Goal: Navigation & Orientation: Find specific page/section

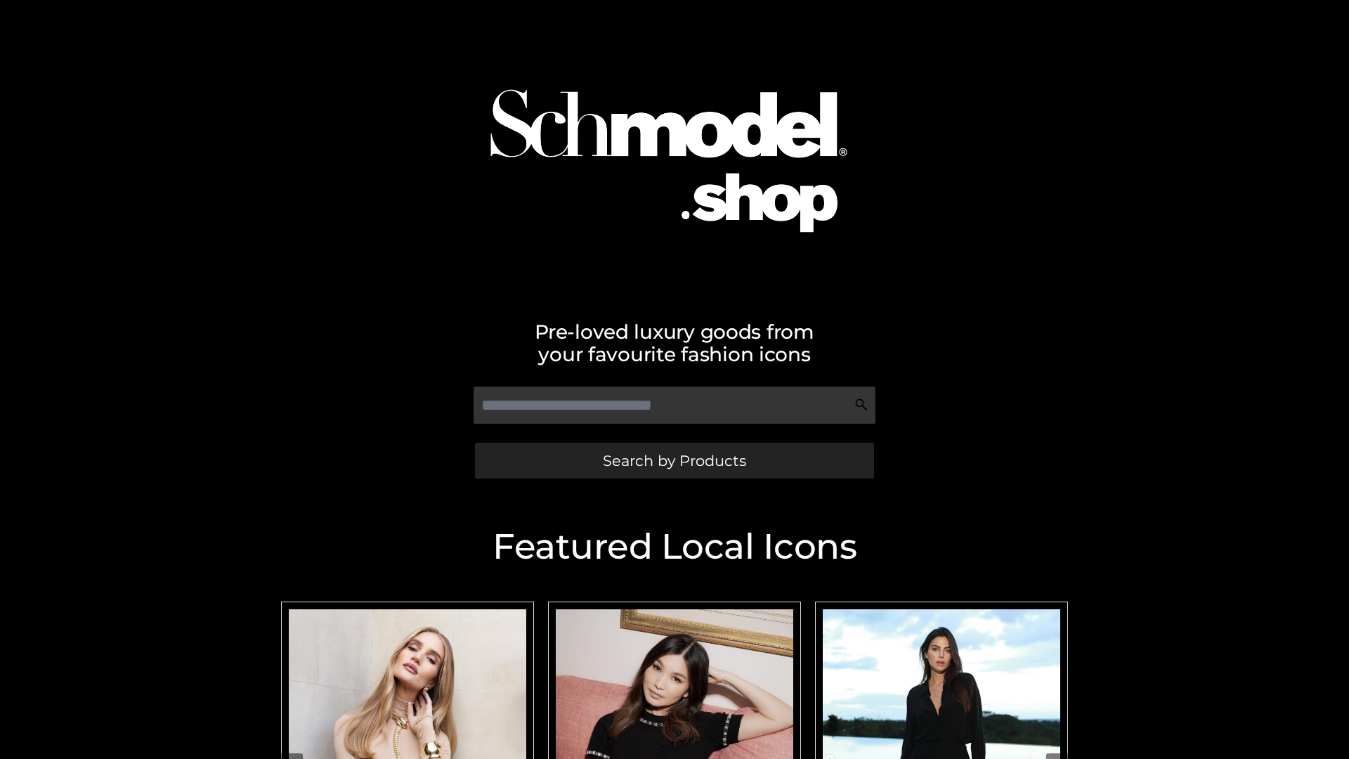
click at [674, 460] on span "Search by Products" at bounding box center [674, 460] width 143 height 15
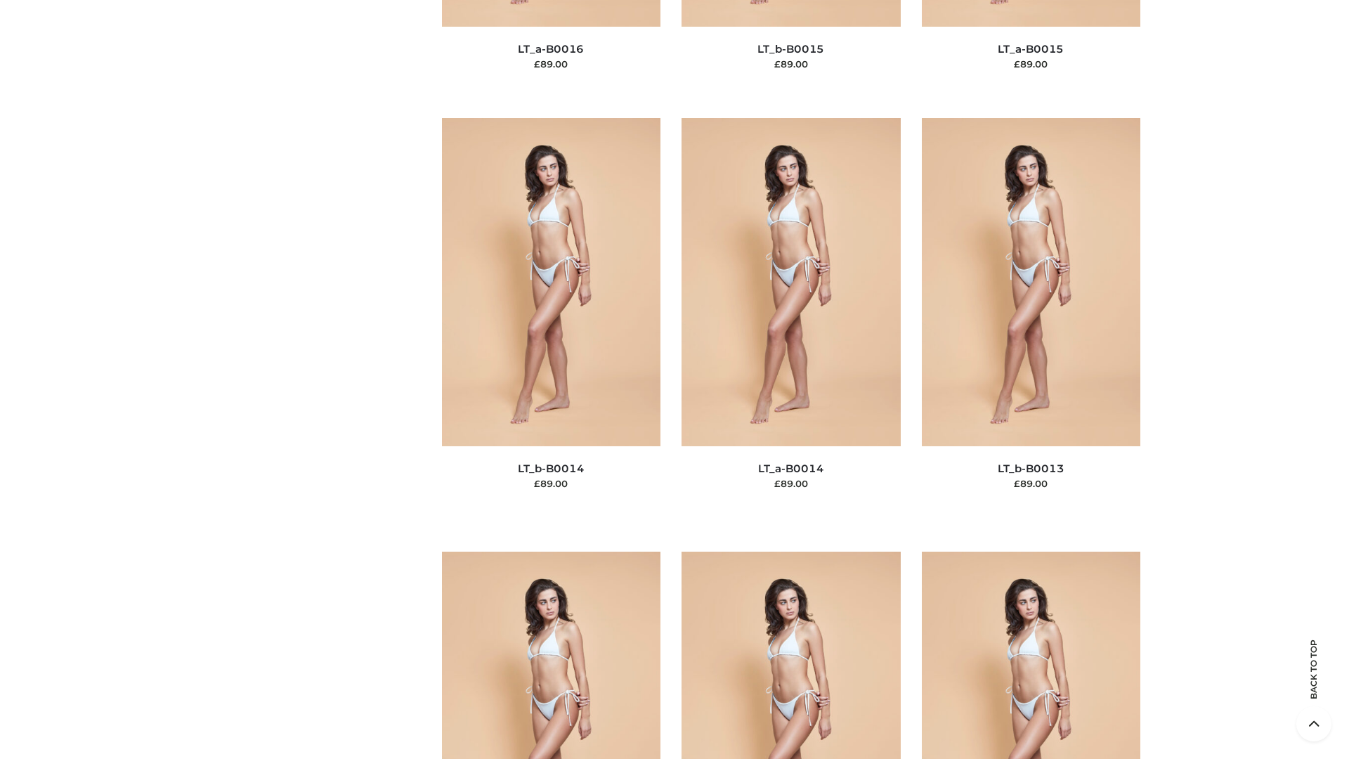
scroll to position [4996, 0]
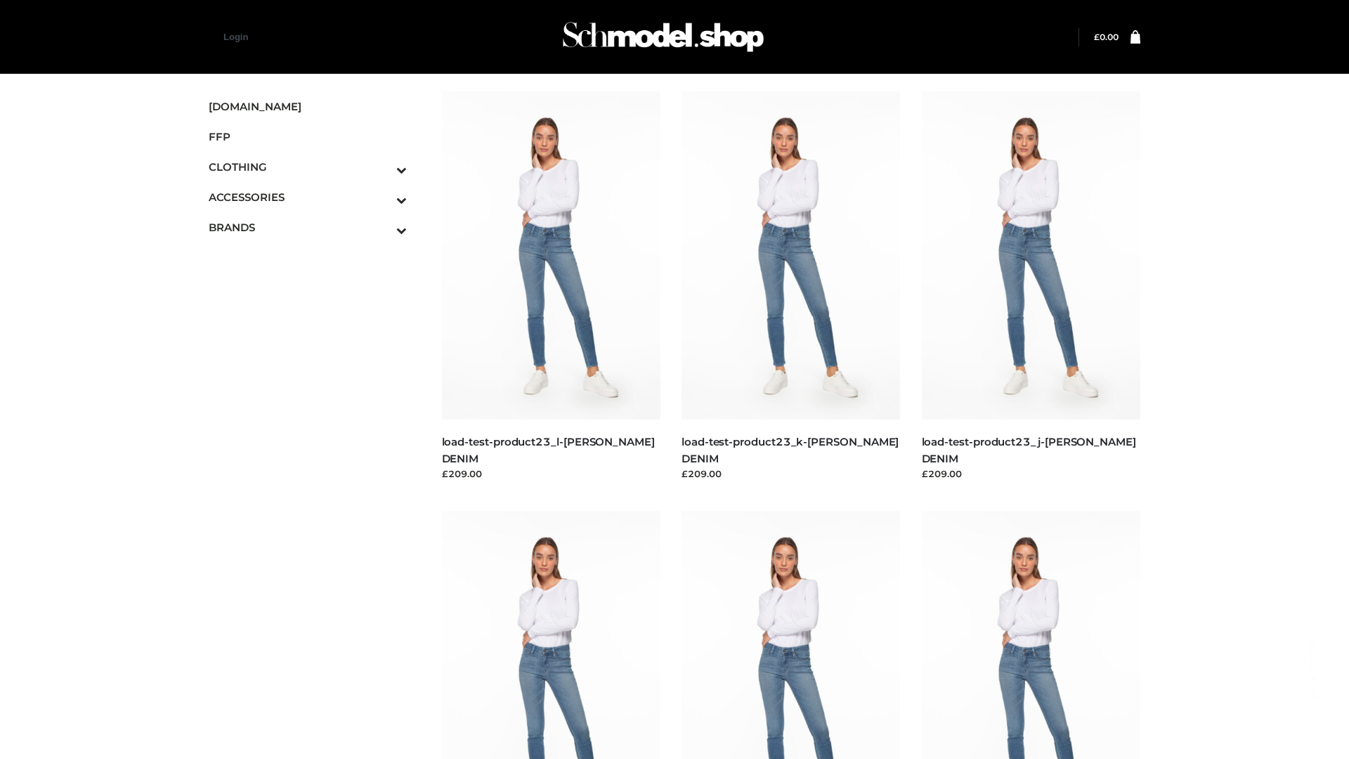
scroll to position [1232, 0]
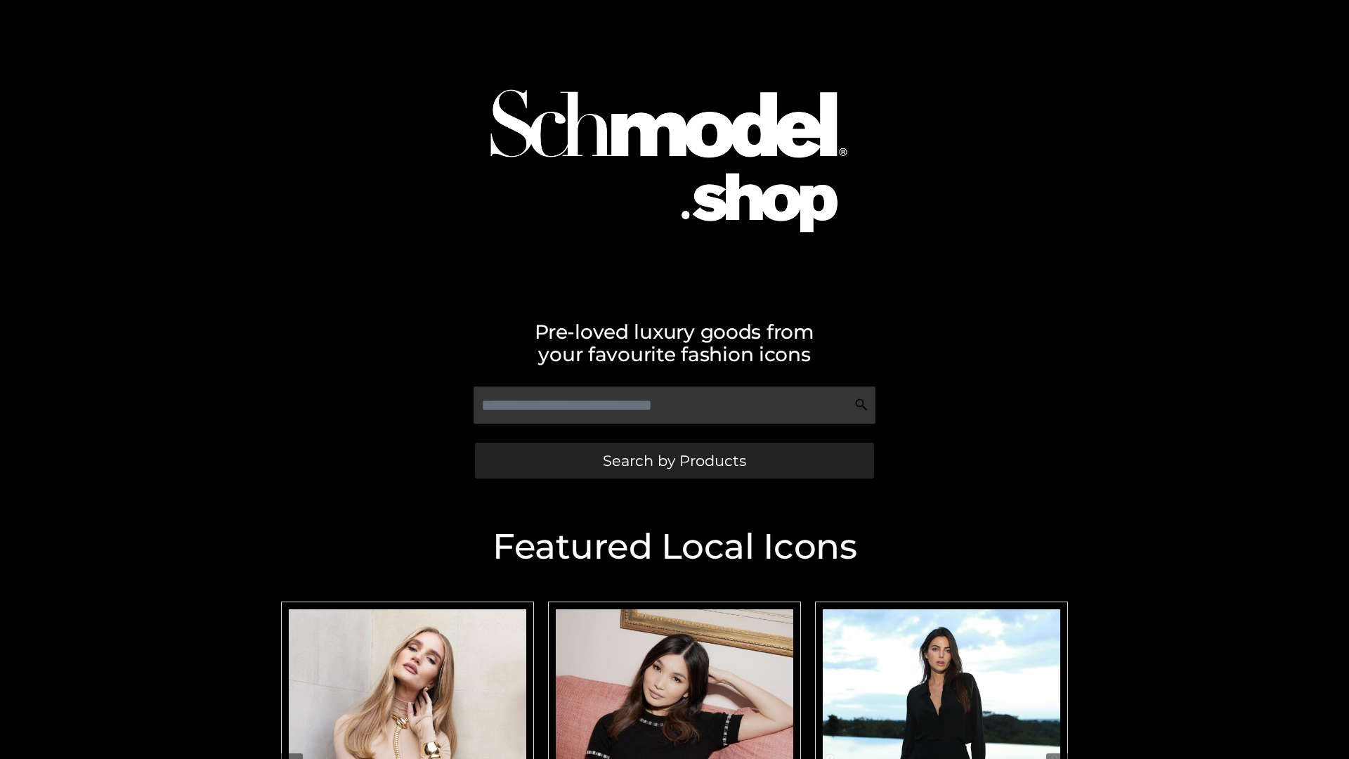
click at [674, 460] on span "Search by Products" at bounding box center [674, 460] width 143 height 15
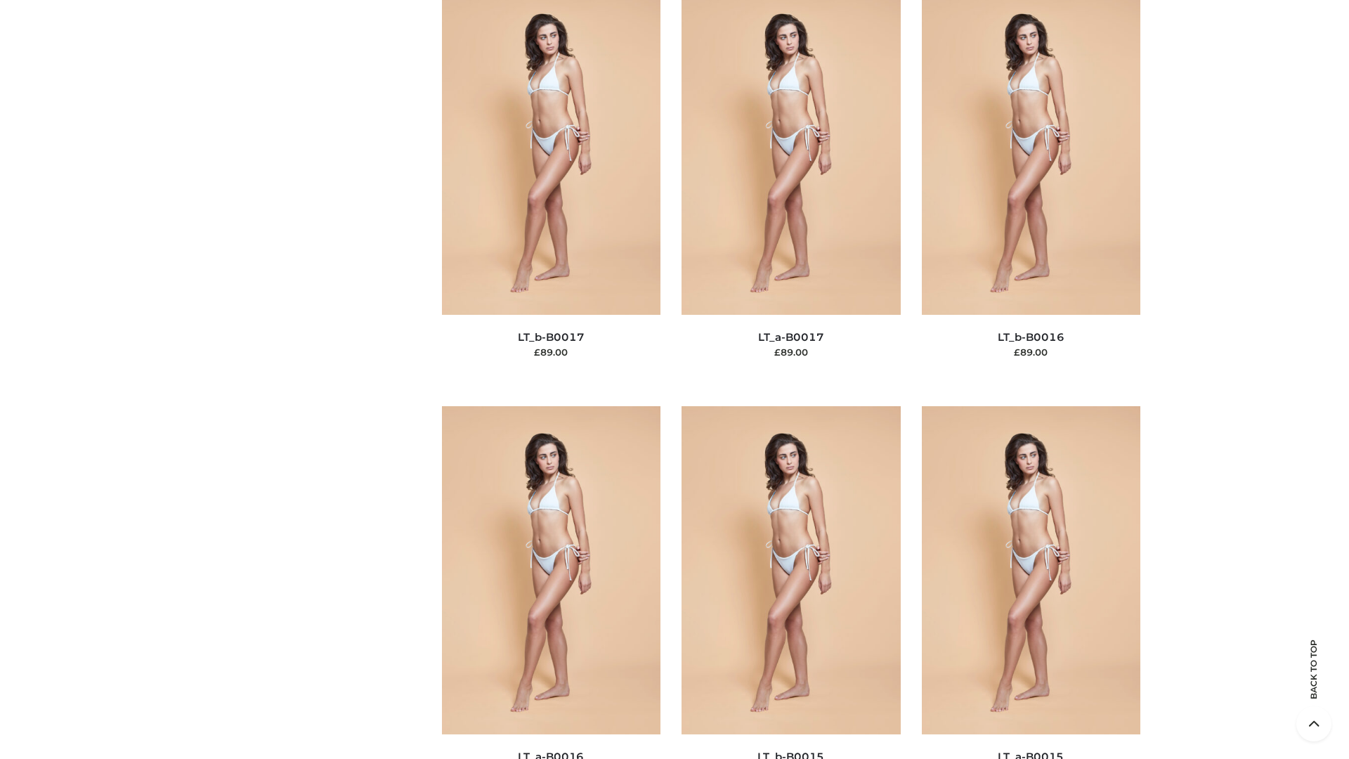
scroll to position [4616, 0]
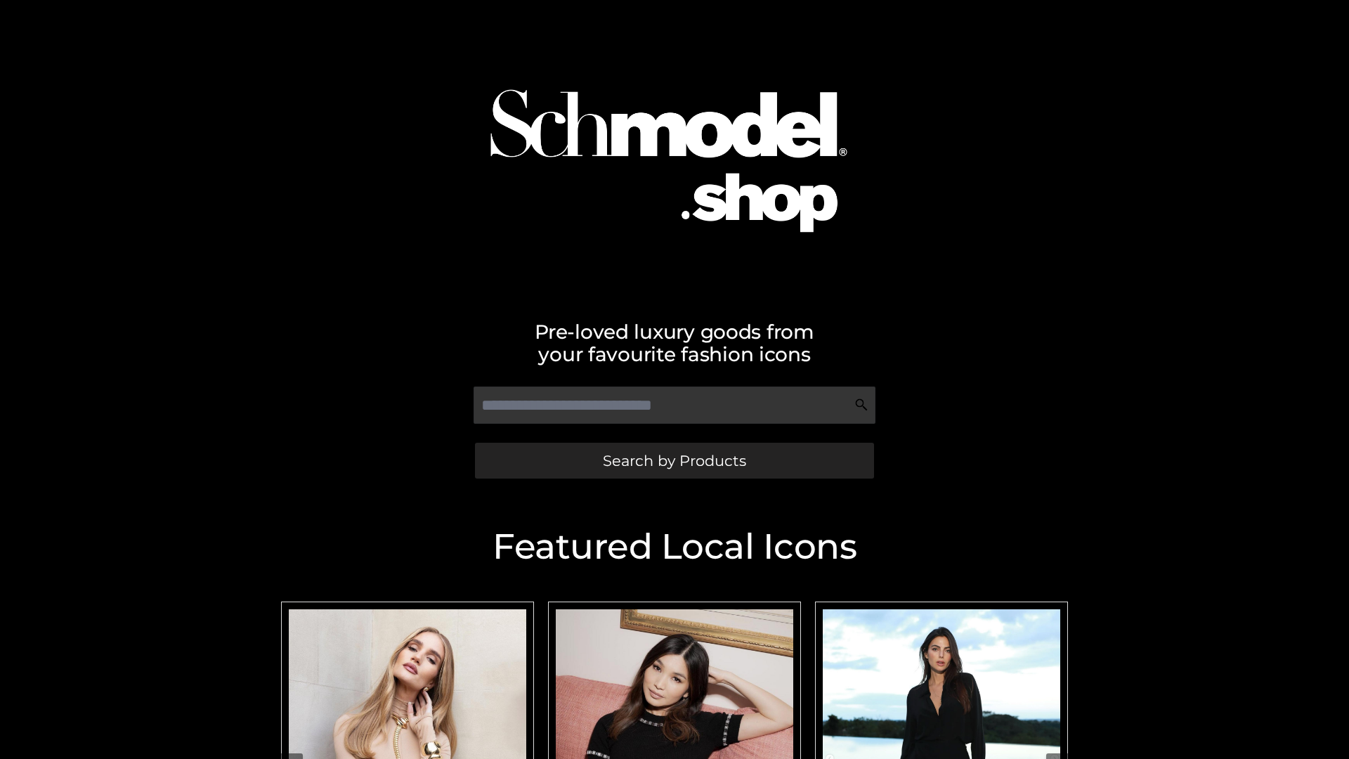
click at [674, 460] on span "Search by Products" at bounding box center [674, 460] width 143 height 15
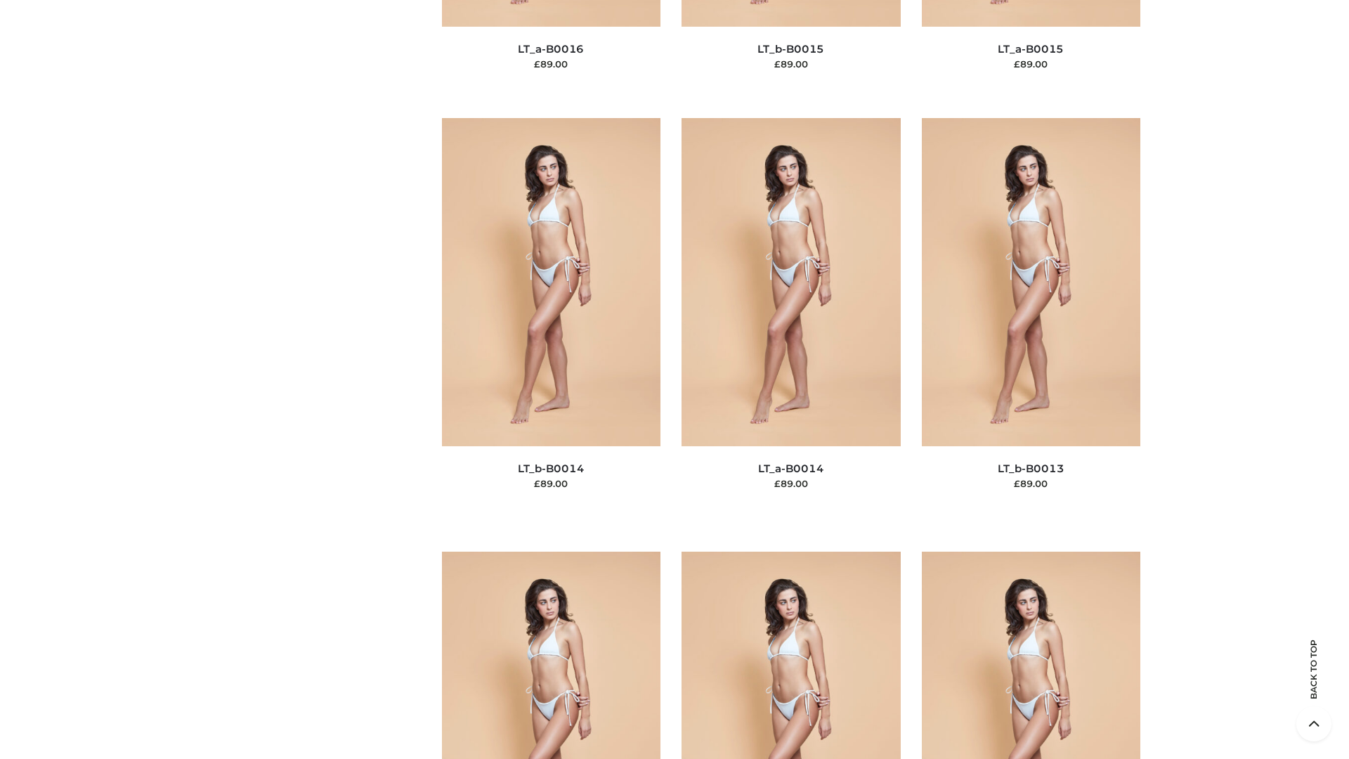
scroll to position [4996, 0]
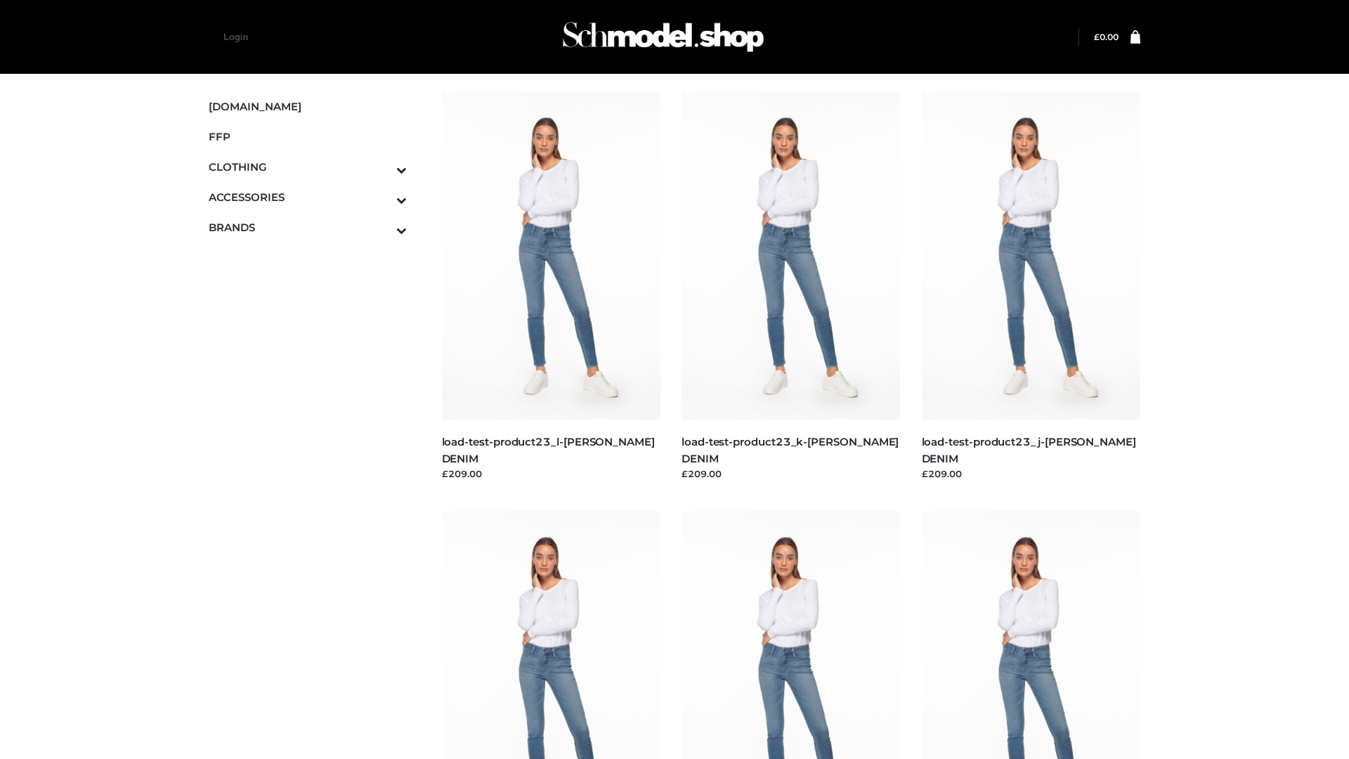
scroll to position [1232, 0]
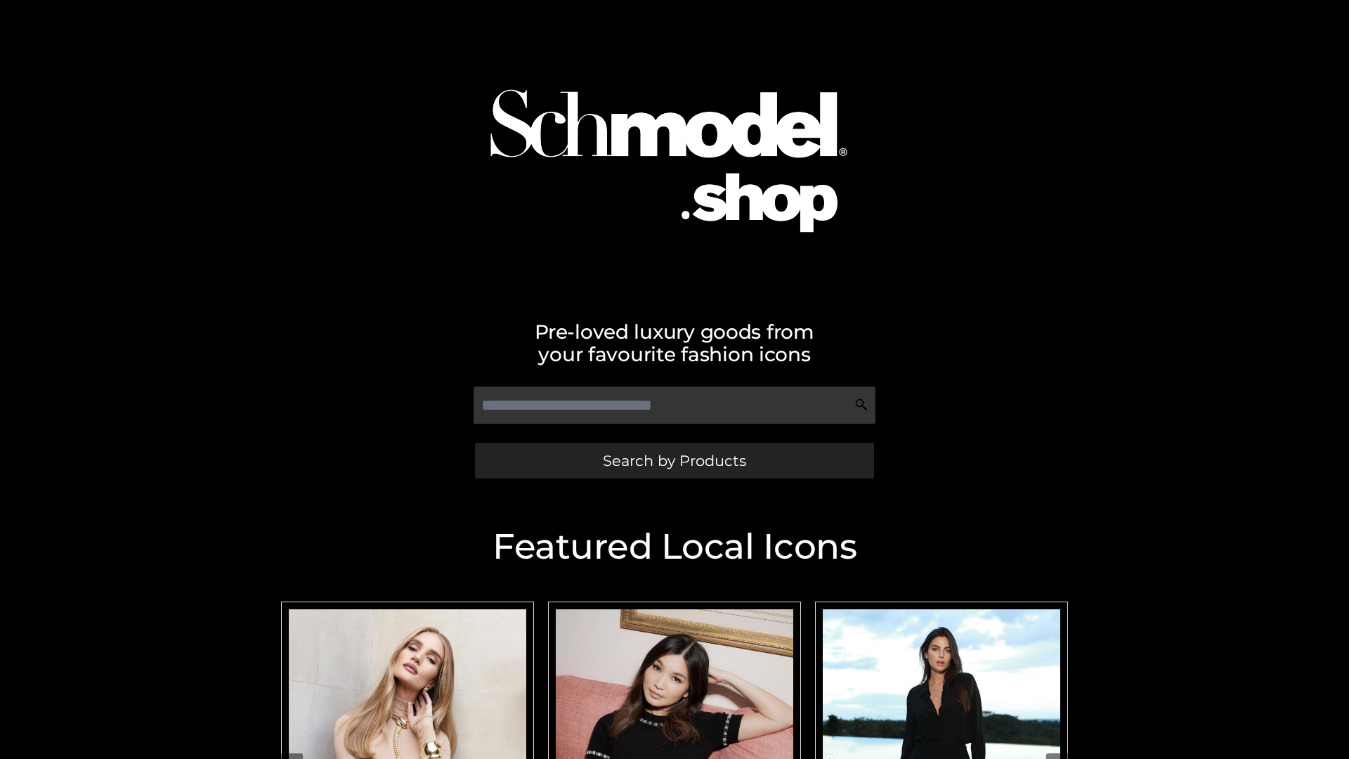
click at [674, 460] on span "Search by Products" at bounding box center [674, 460] width 143 height 15
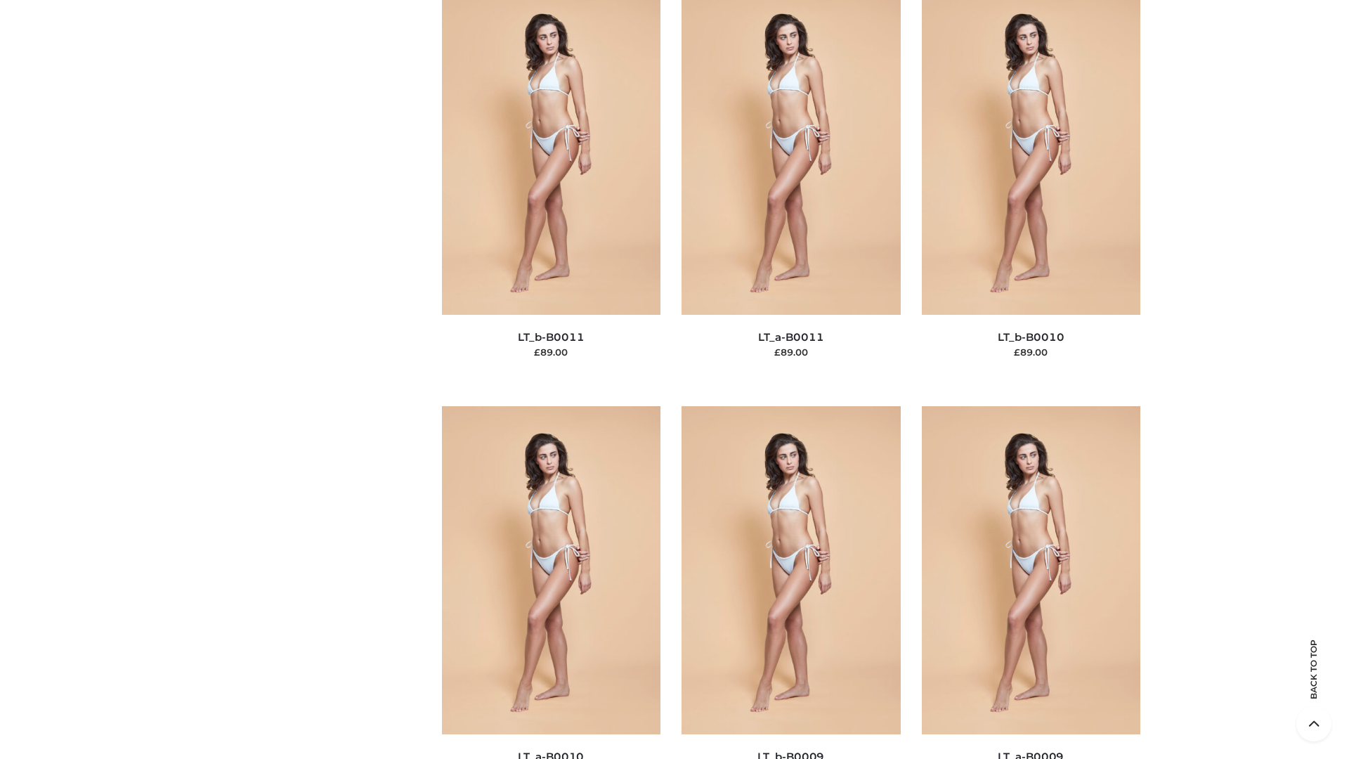
scroll to position [6309, 0]
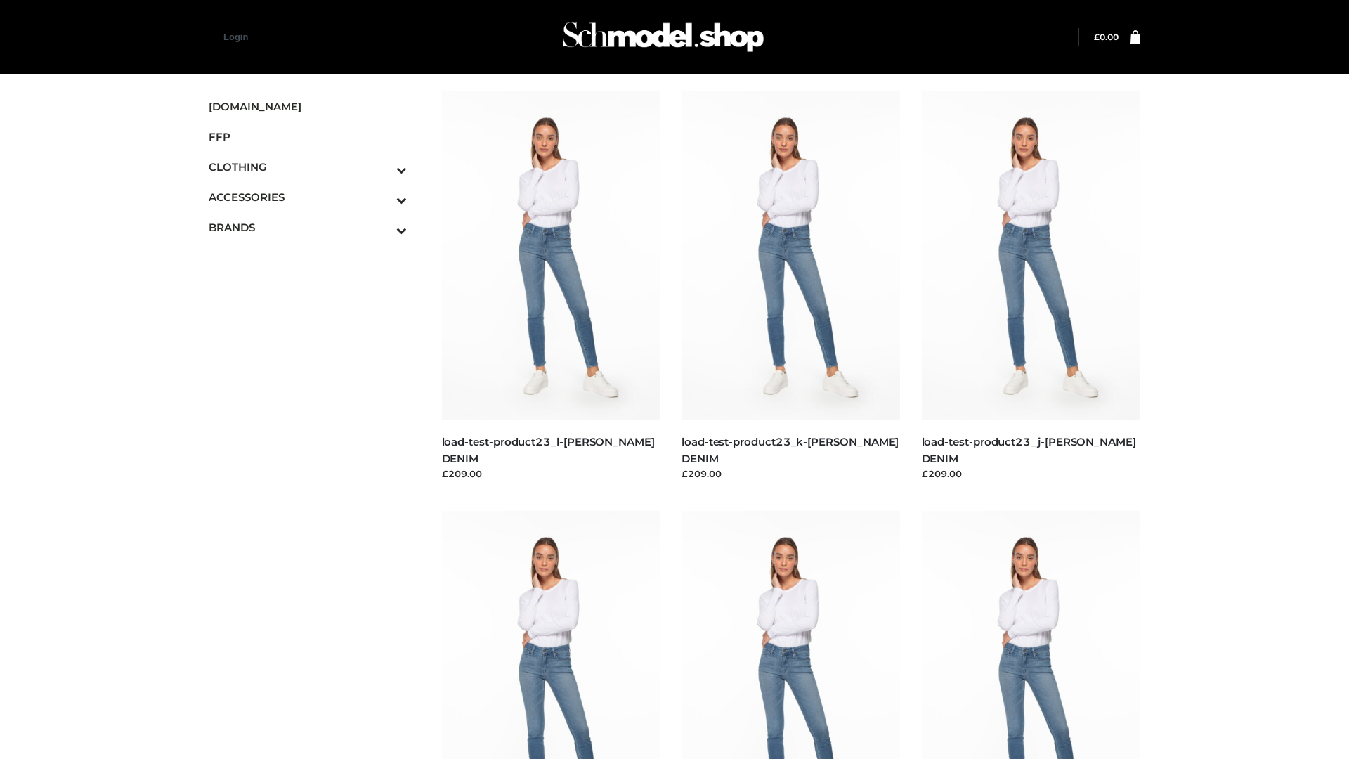
scroll to position [1232, 0]
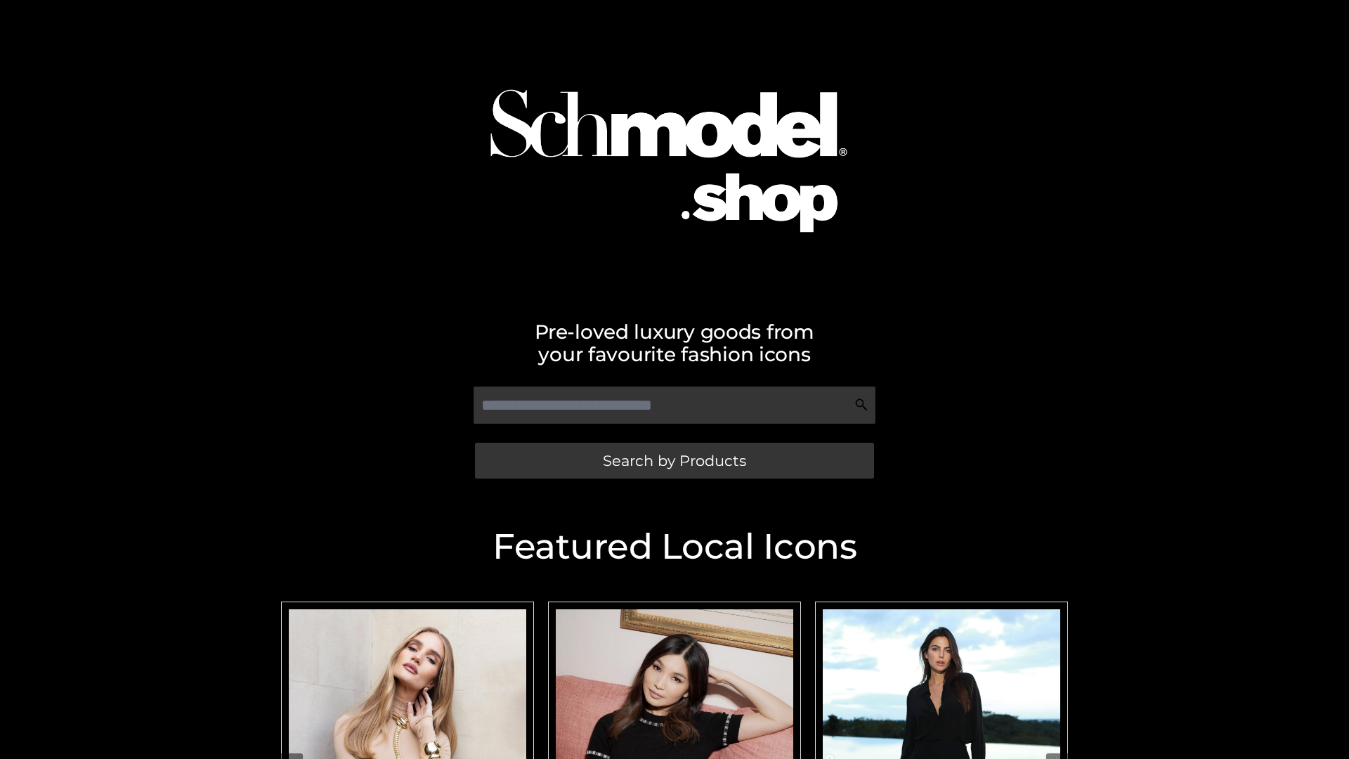
click at [674, 460] on span "Search by Products" at bounding box center [674, 460] width 143 height 15
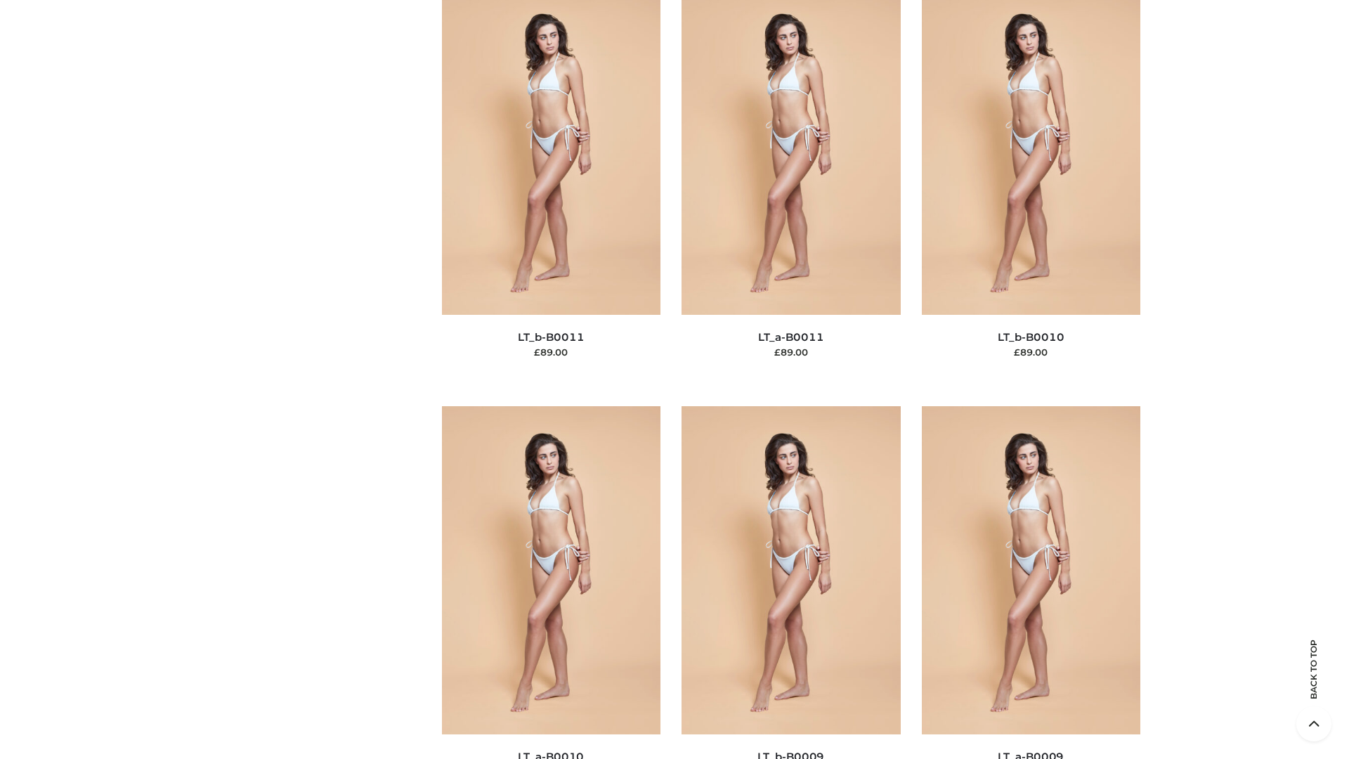
scroll to position [6309, 0]
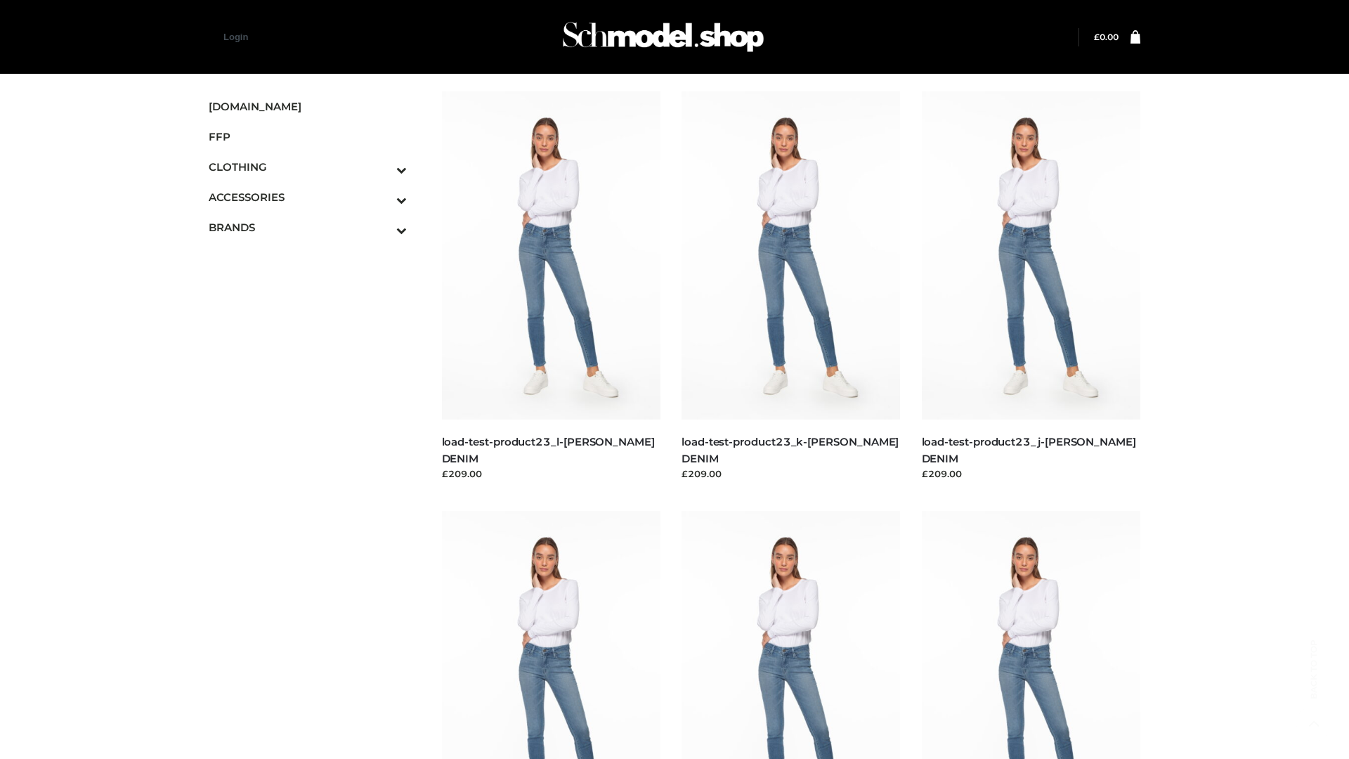
scroll to position [1232, 0]
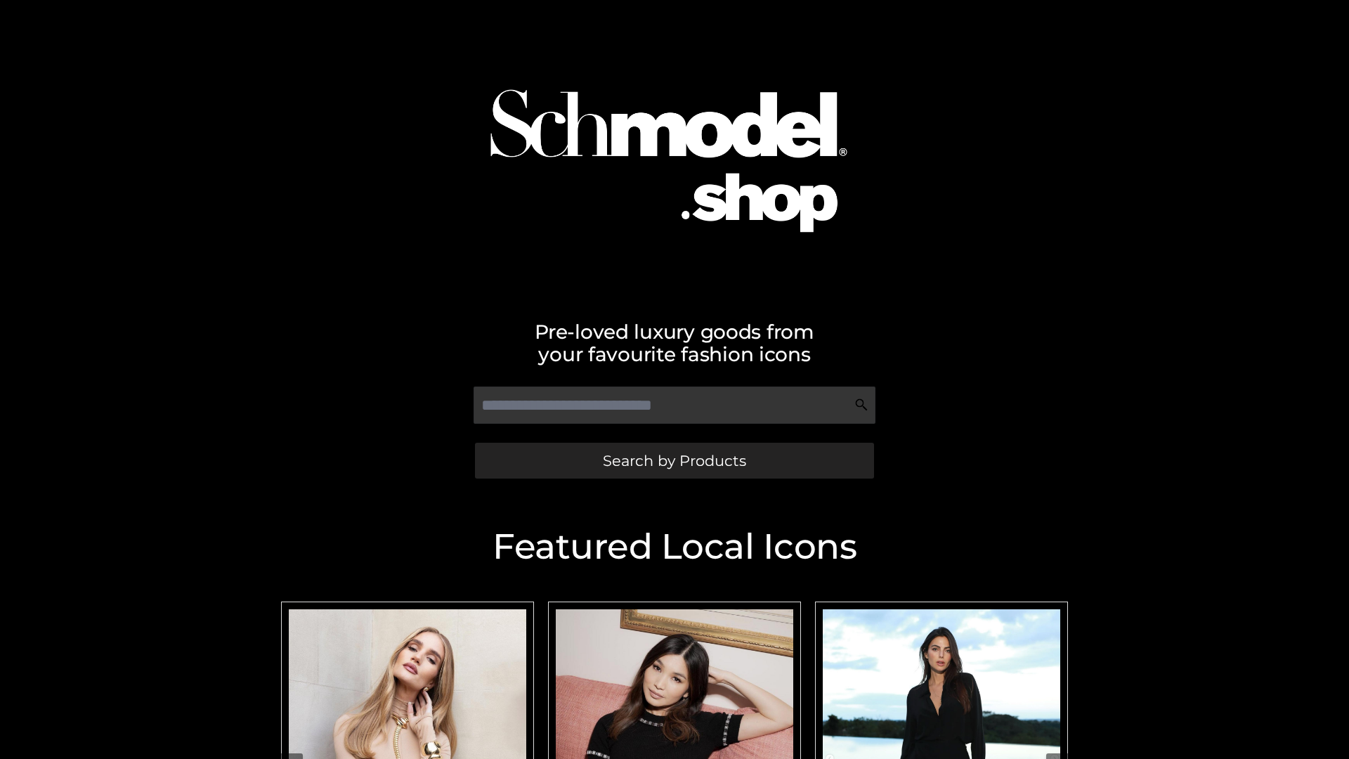
click at [674, 460] on span "Search by Products" at bounding box center [674, 460] width 143 height 15
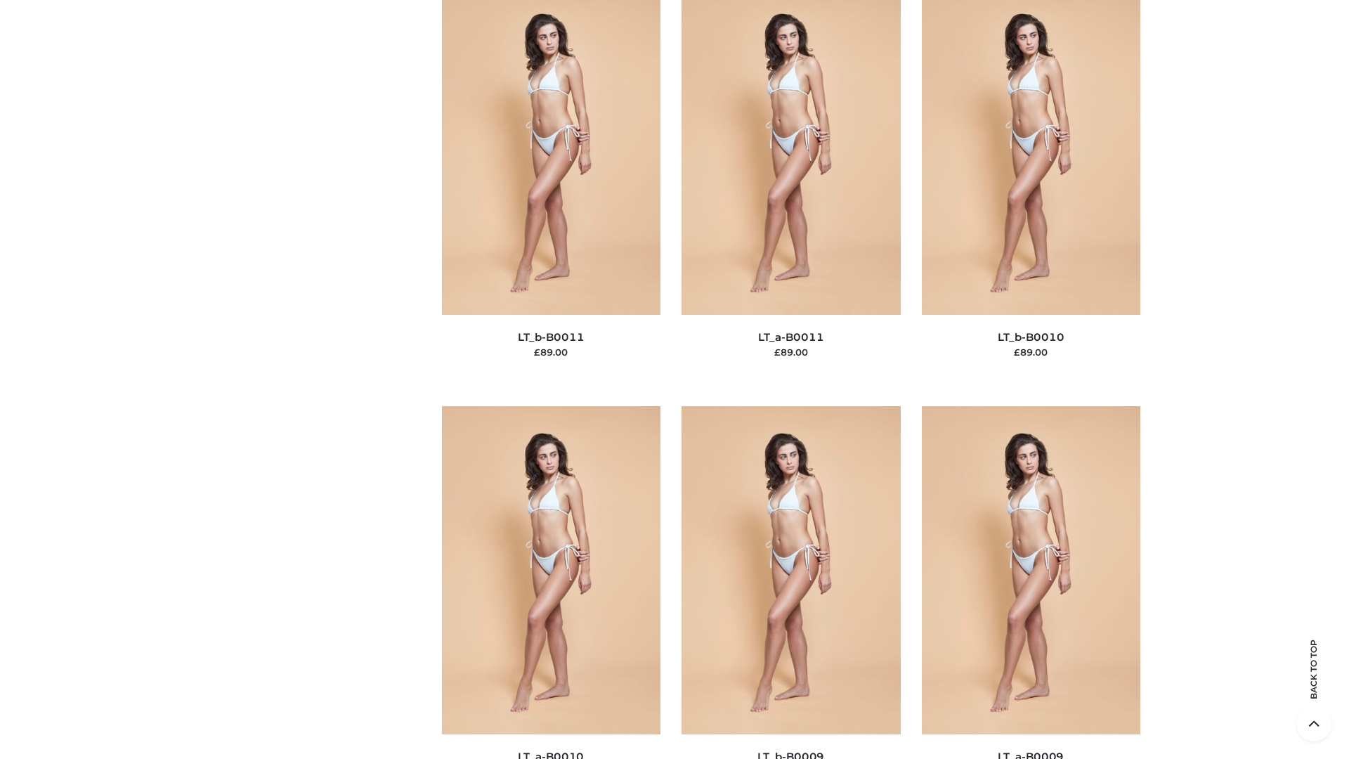
scroll to position [6309, 0]
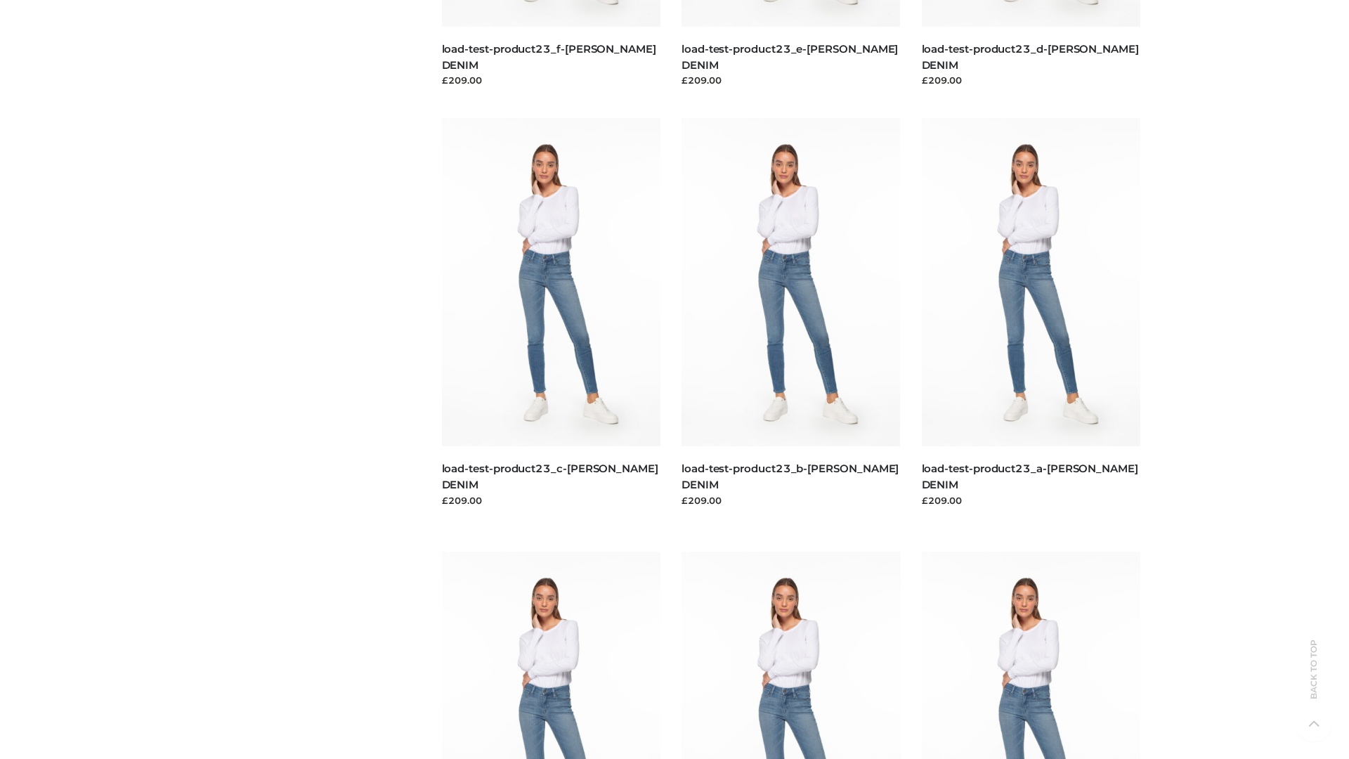
scroll to position [1232, 0]
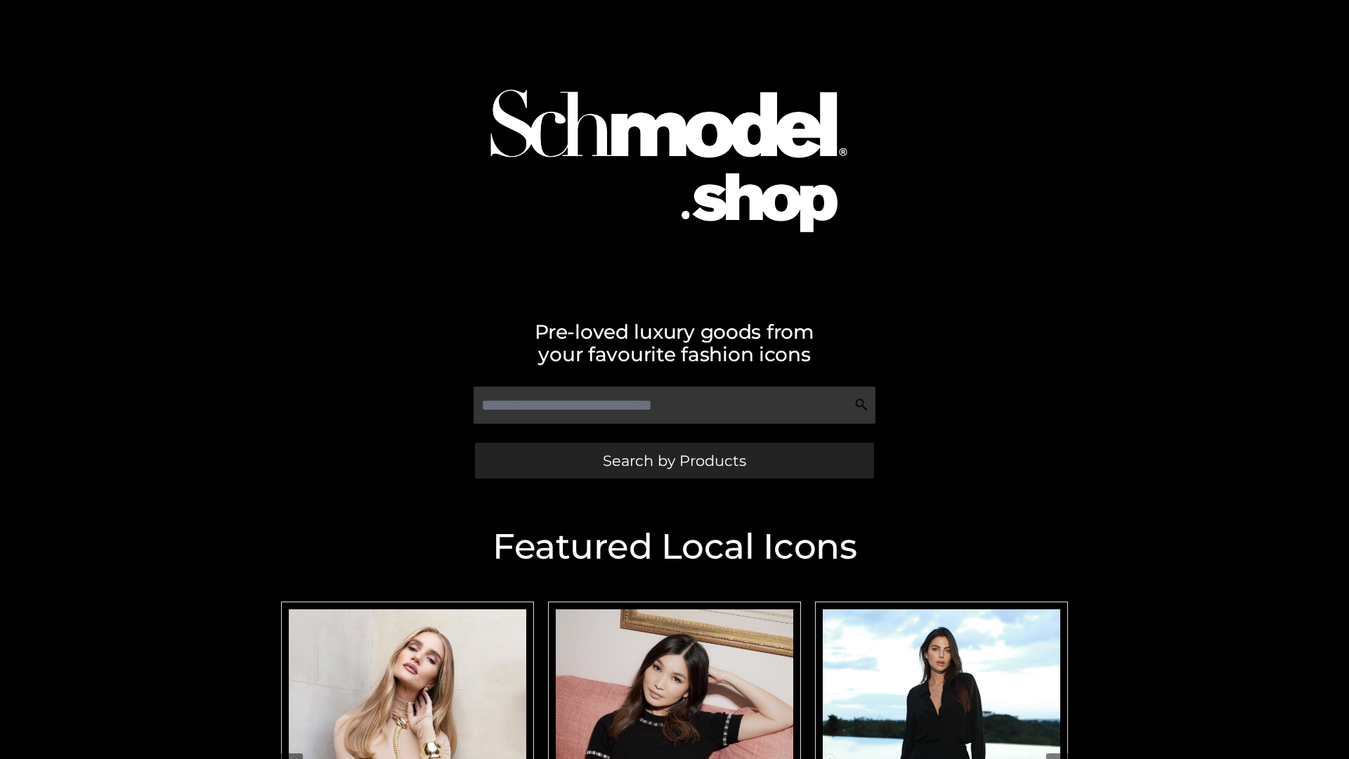
click at [674, 460] on span "Search by Products" at bounding box center [674, 460] width 143 height 15
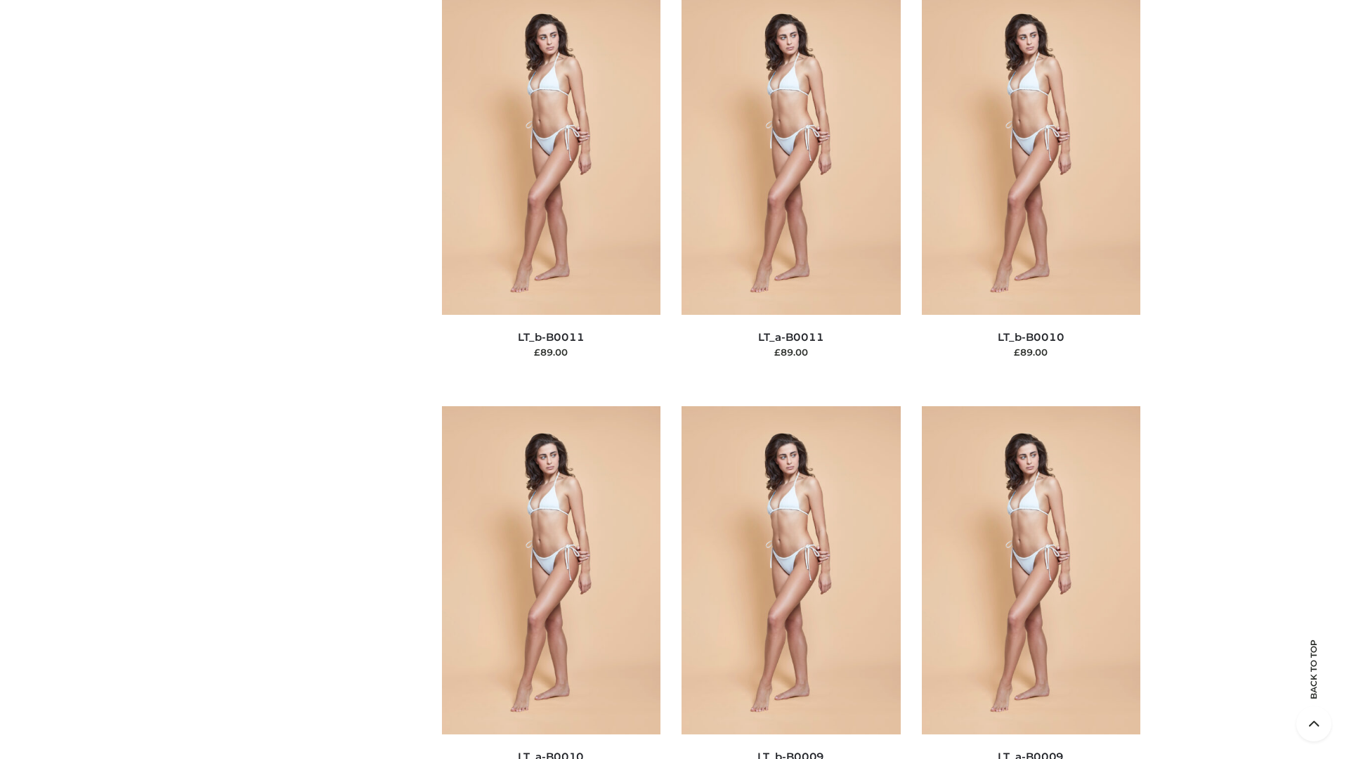
scroll to position [6309, 0]
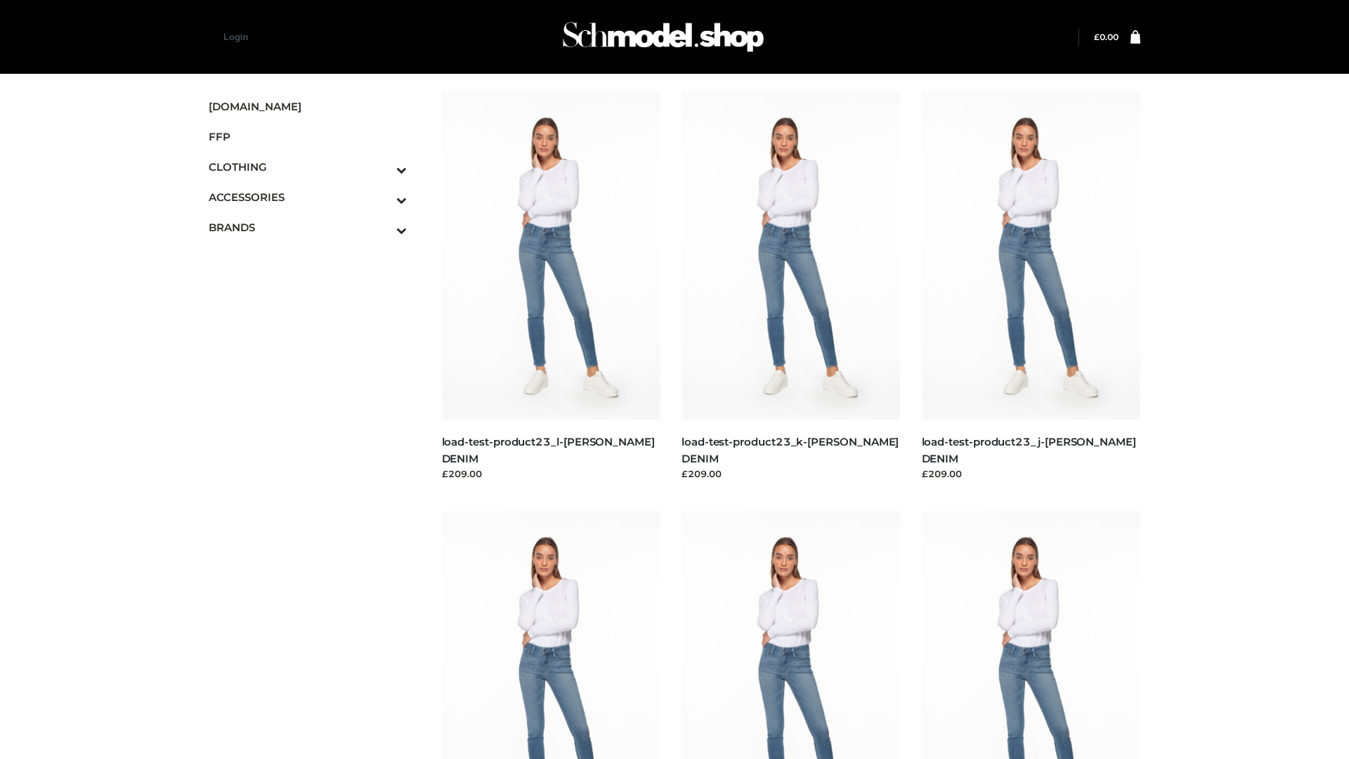
scroll to position [1232, 0]
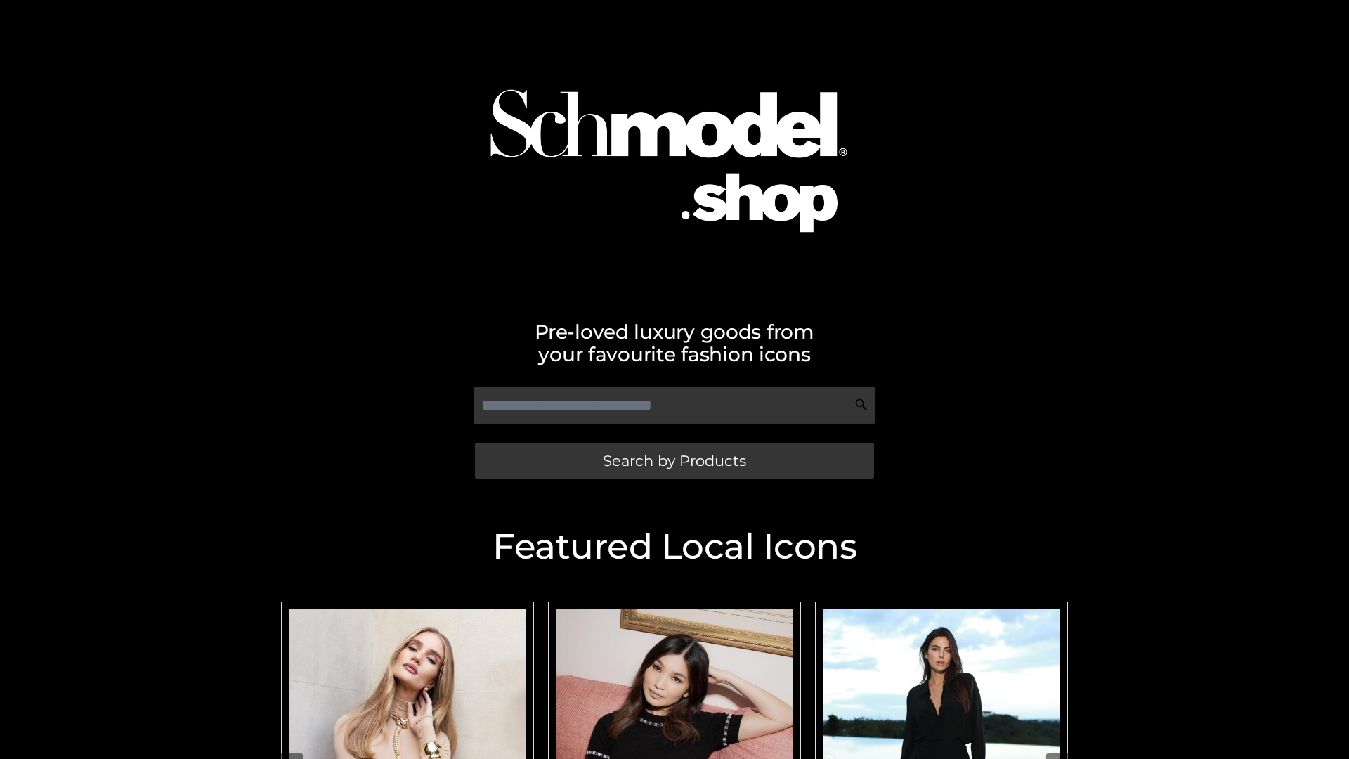
click at [674, 460] on span "Search by Products" at bounding box center [674, 460] width 143 height 15
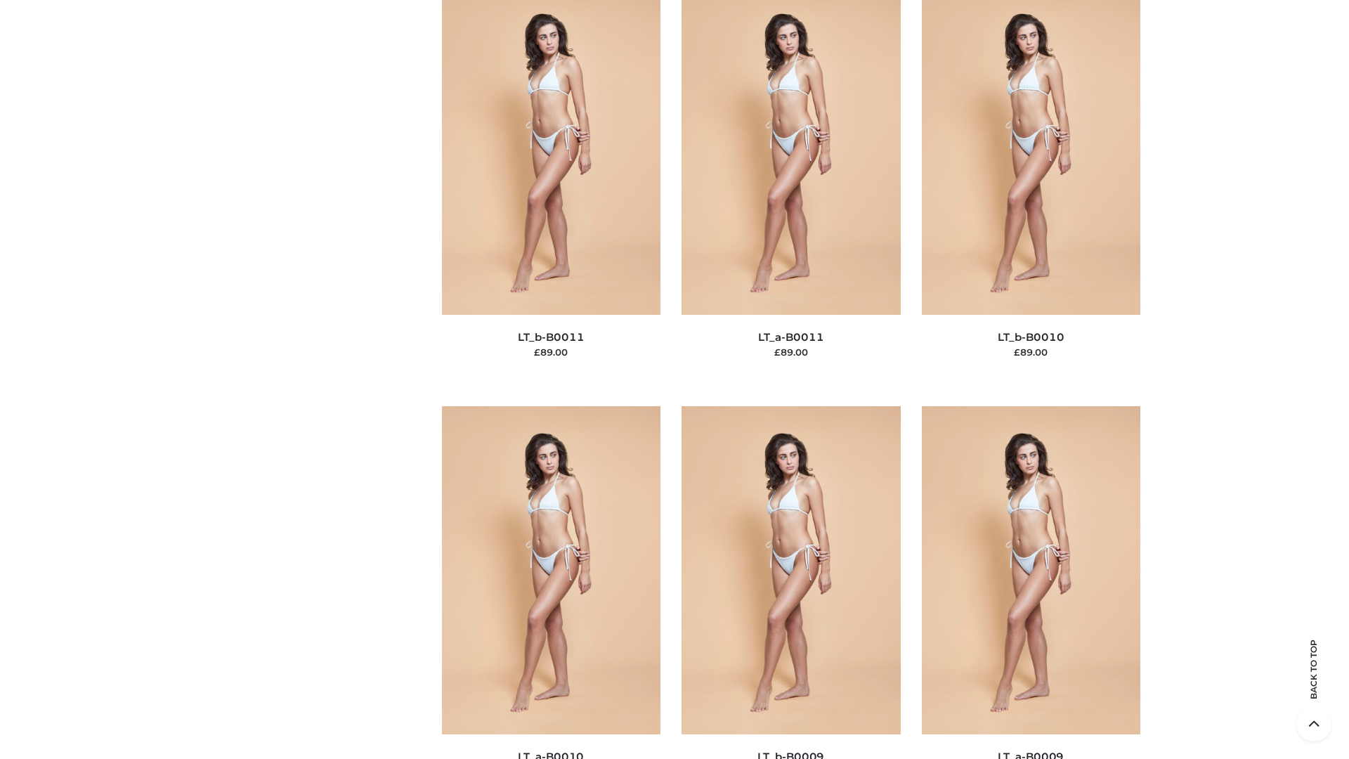
scroll to position [6309, 0]
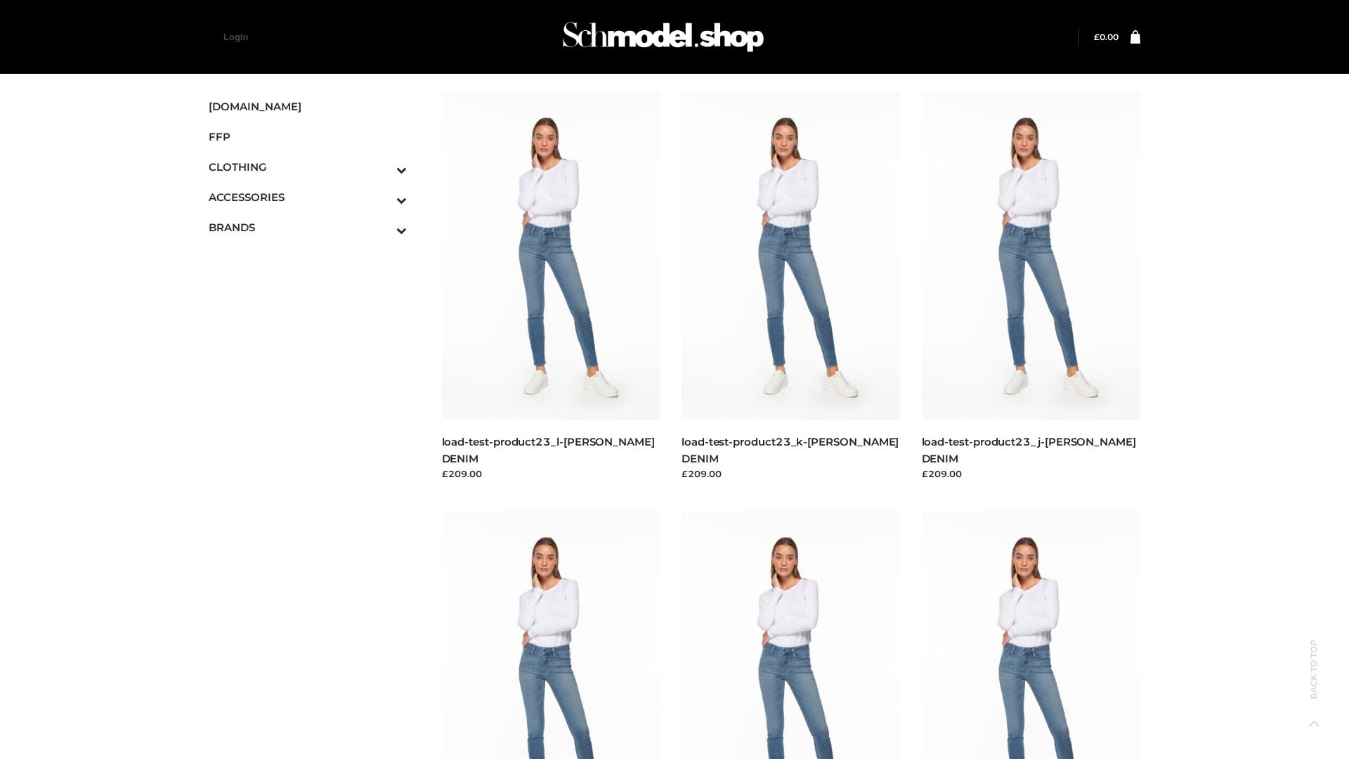
scroll to position [1232, 0]
